Goal: Task Accomplishment & Management: Use online tool/utility

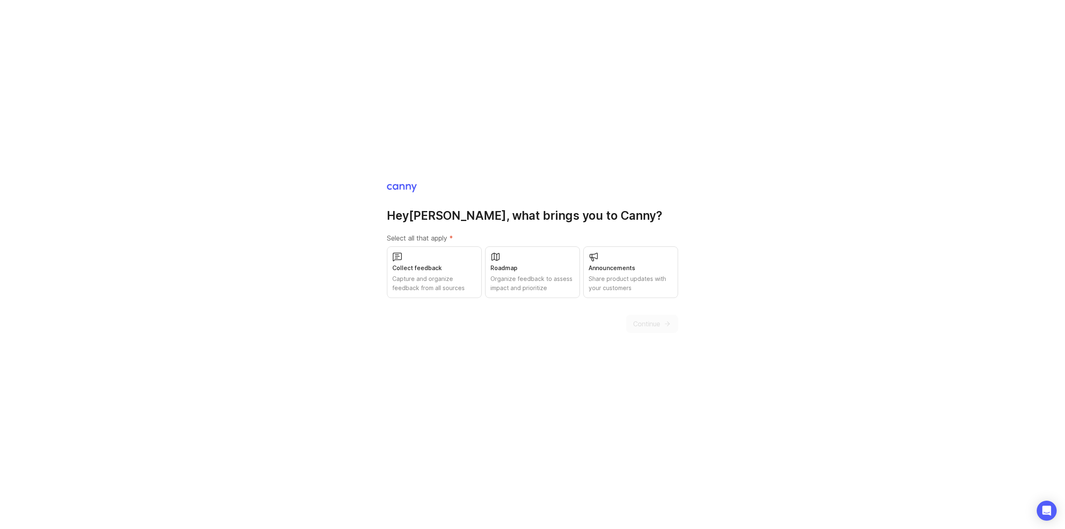
click at [436, 282] on div "Capture and organize feedback from all sources" at bounding box center [434, 283] width 84 height 18
click at [545, 285] on div "Organize feedback to assess impact and prioritize" at bounding box center [532, 283] width 84 height 18
click at [606, 286] on div "Share product updates with your customers" at bounding box center [631, 283] width 84 height 18
click at [647, 327] on span "Continue" at bounding box center [646, 324] width 27 height 10
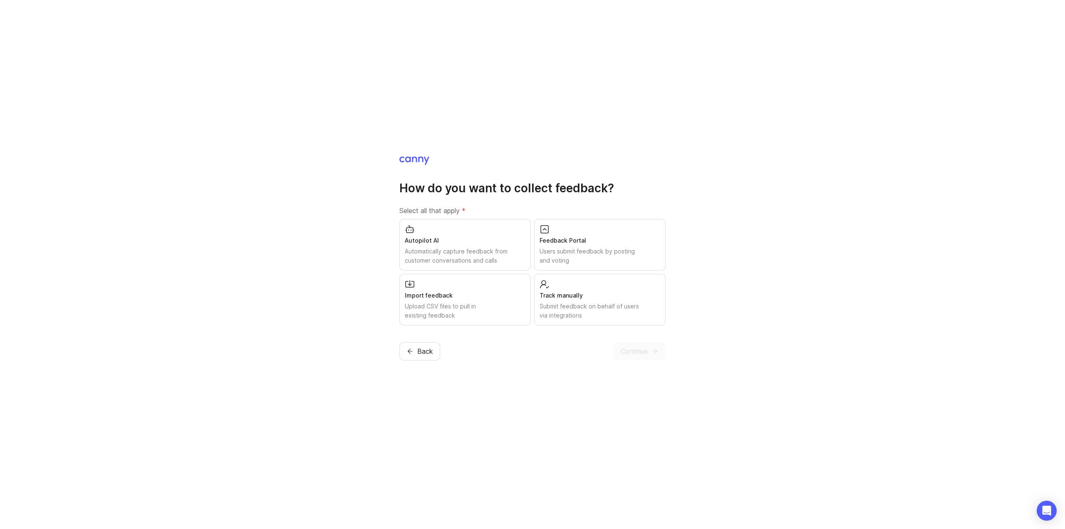
click at [566, 253] on div "Users submit feedback by posting and voting" at bounding box center [599, 256] width 121 height 18
click at [638, 350] on span "Continue" at bounding box center [634, 351] width 27 height 10
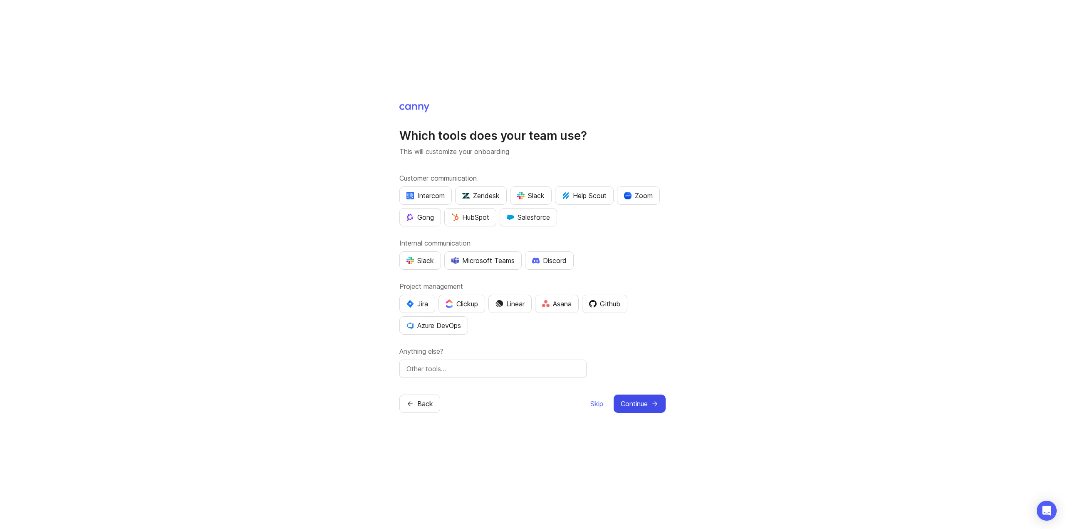
click at [653, 406] on icon "submit" at bounding box center [654, 403] width 7 height 7
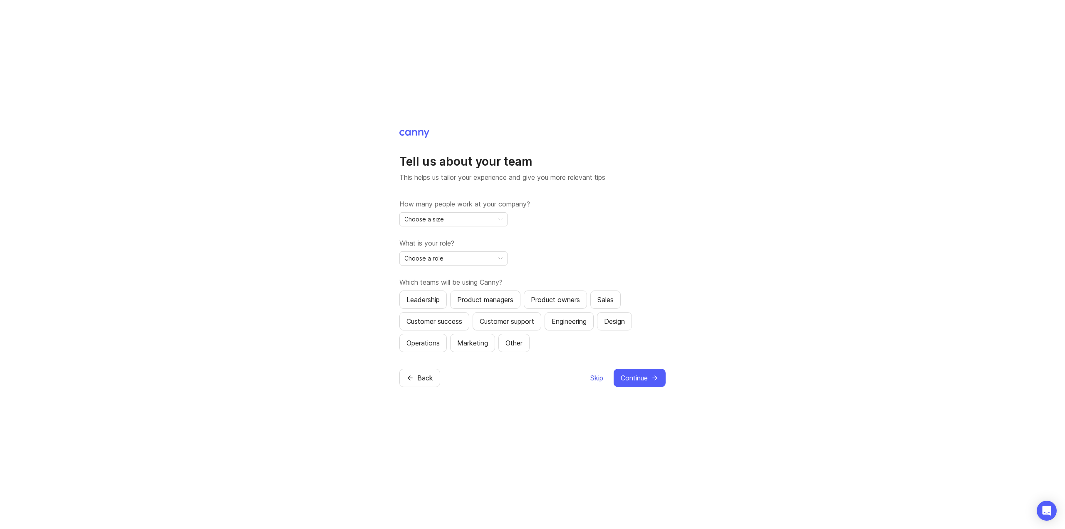
click at [598, 379] on span "Skip" at bounding box center [596, 378] width 13 height 10
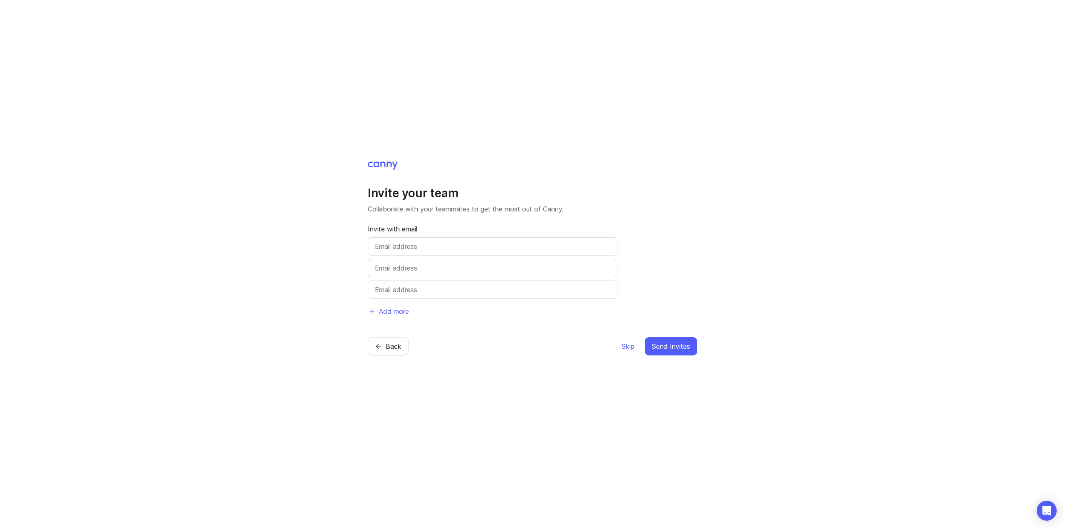
click at [624, 346] on span "Skip" at bounding box center [627, 346] width 13 height 10
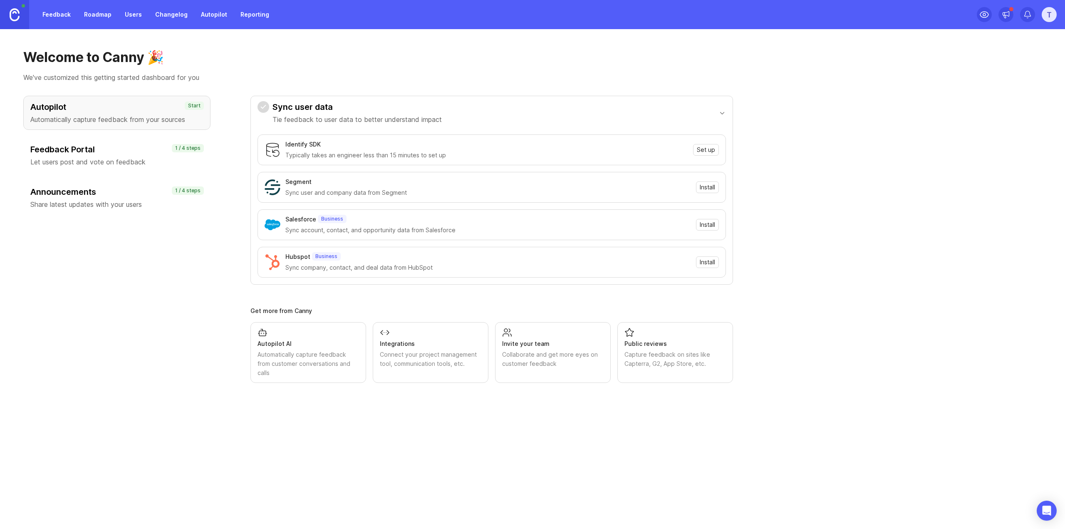
click at [65, 156] on div "Feedback Portal Let users post and vote on feedback" at bounding box center [116, 154] width 173 height 23
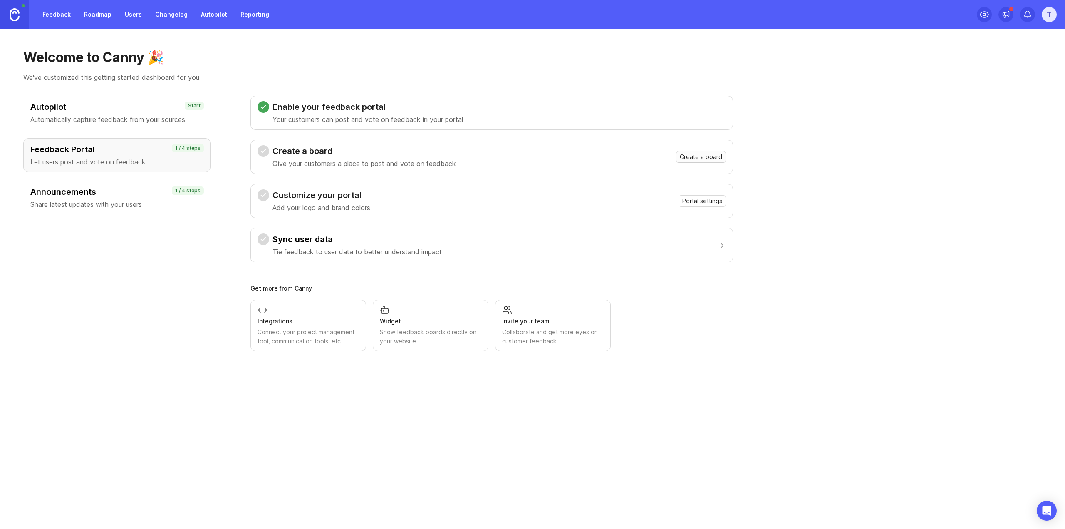
click at [701, 160] on span "Create a board" at bounding box center [701, 157] width 42 height 8
